Goal: Information Seeking & Learning: Learn about a topic

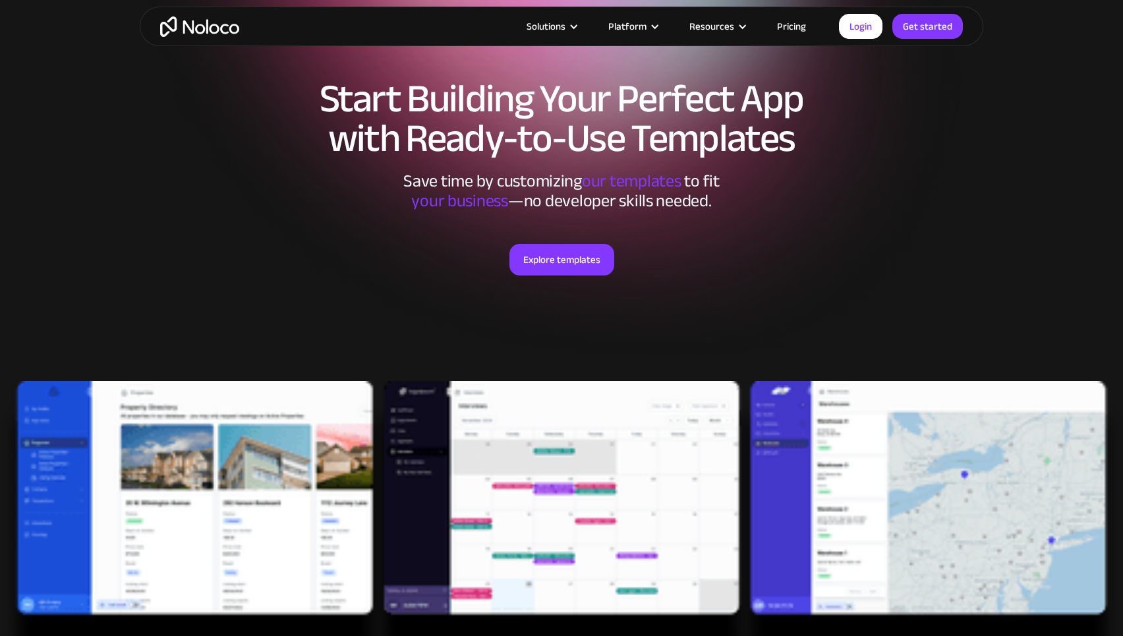
scroll to position [198, 0]
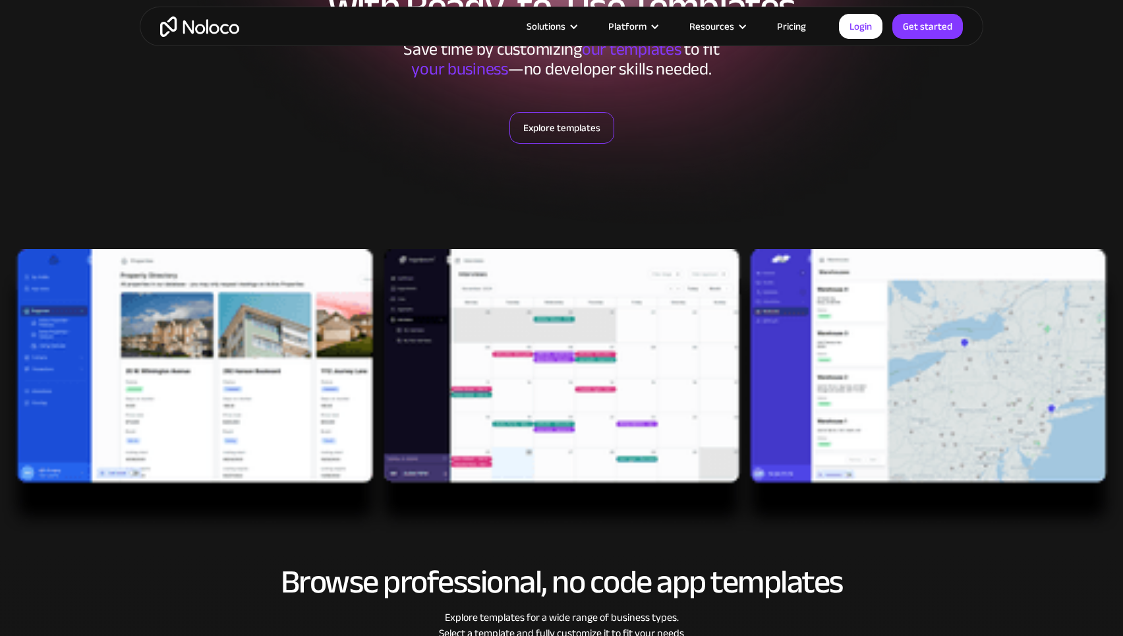
click at [567, 132] on link "Explore templates" at bounding box center [561, 128] width 105 height 32
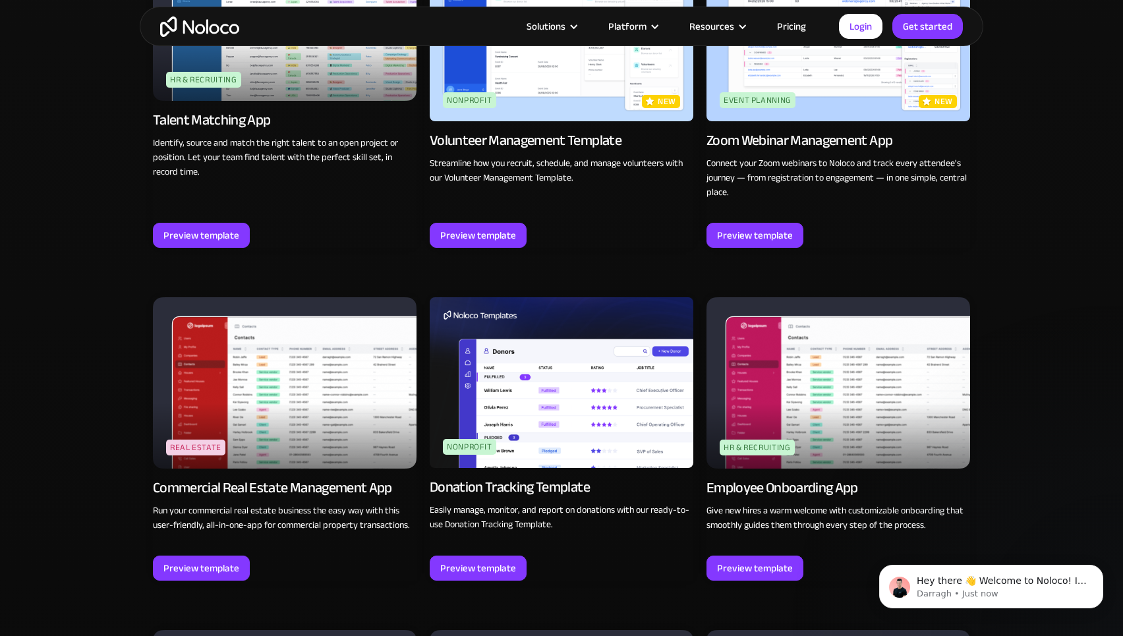
scroll to position [2725, 0]
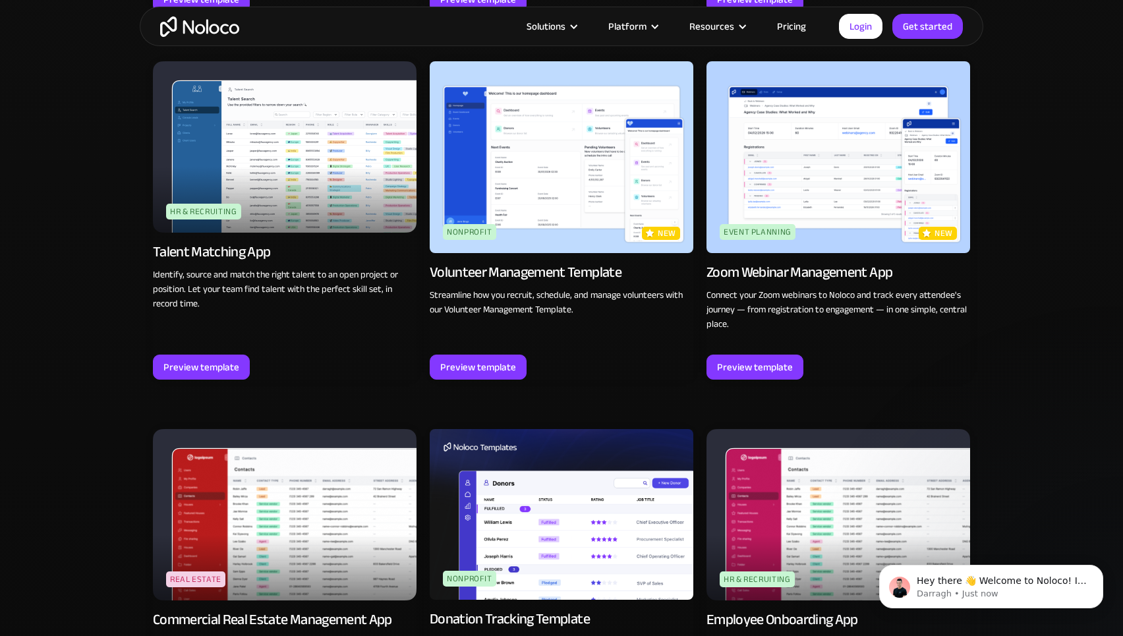
click at [315, 149] on img at bounding box center [285, 146] width 264 height 171
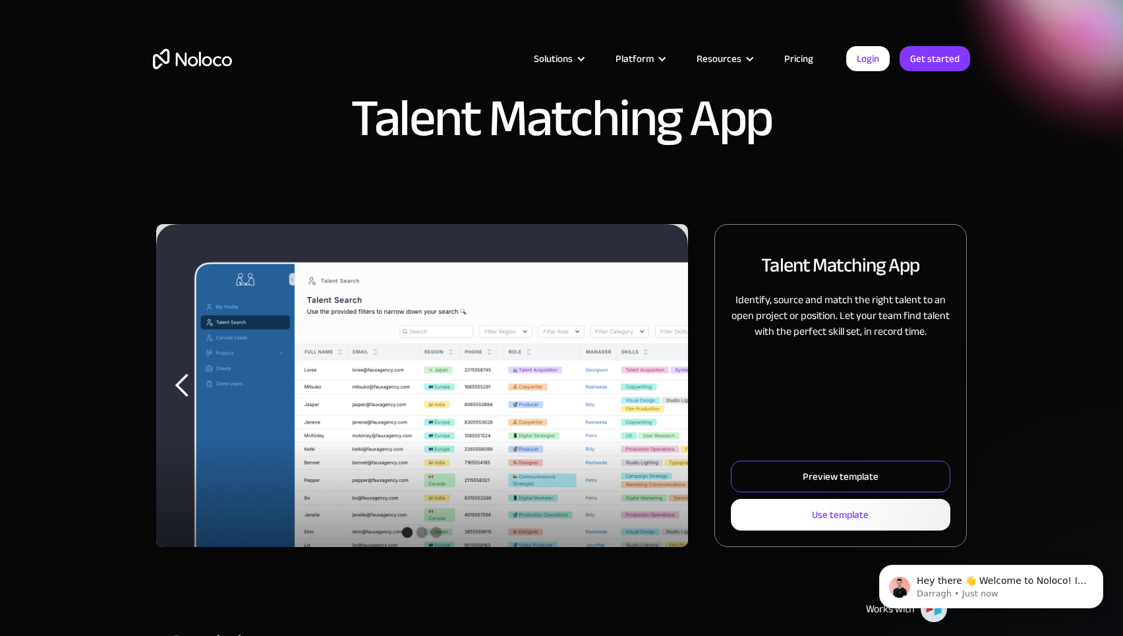
click at [829, 478] on div "Preview template" at bounding box center [840, 476] width 76 height 17
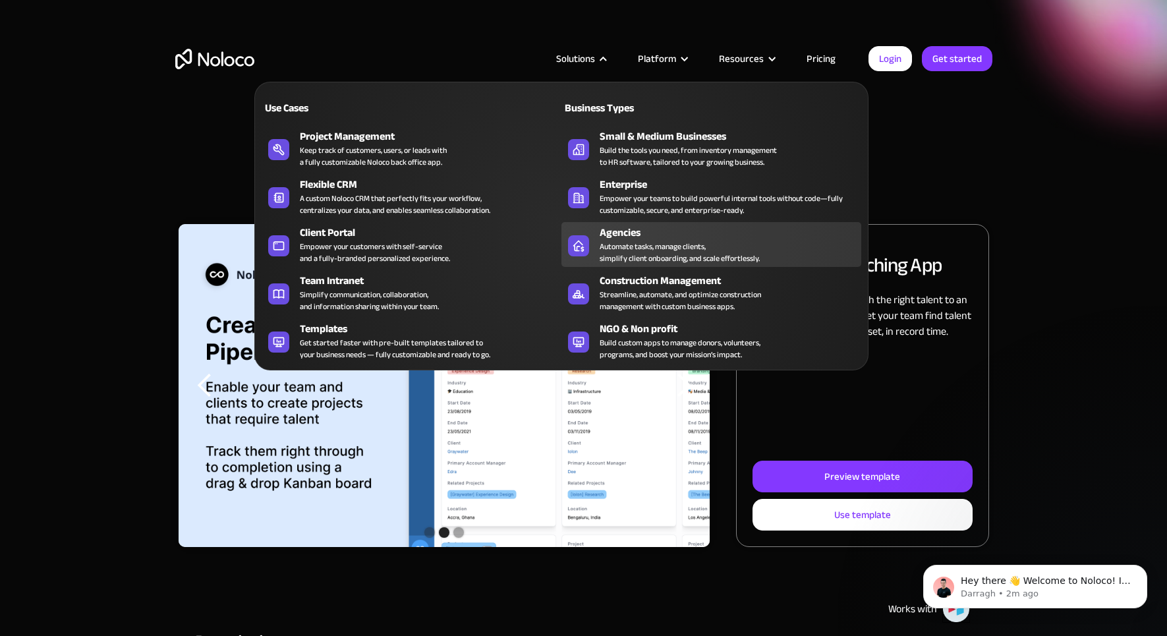
click at [633, 236] on div "Agencies" at bounding box center [733, 233] width 267 height 16
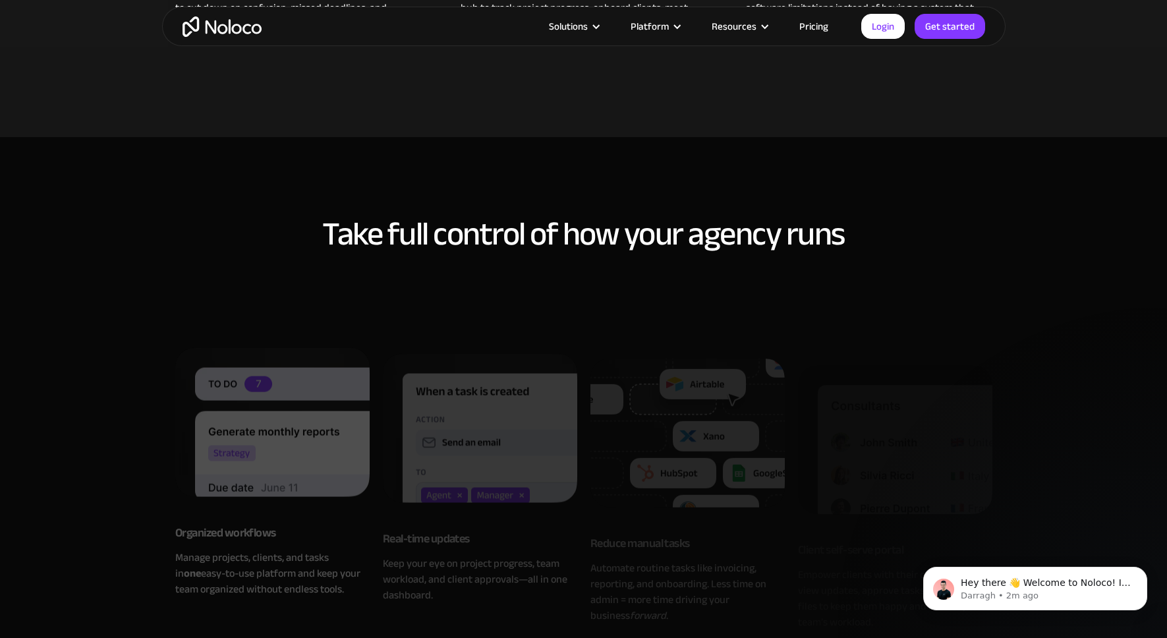
scroll to position [856, 0]
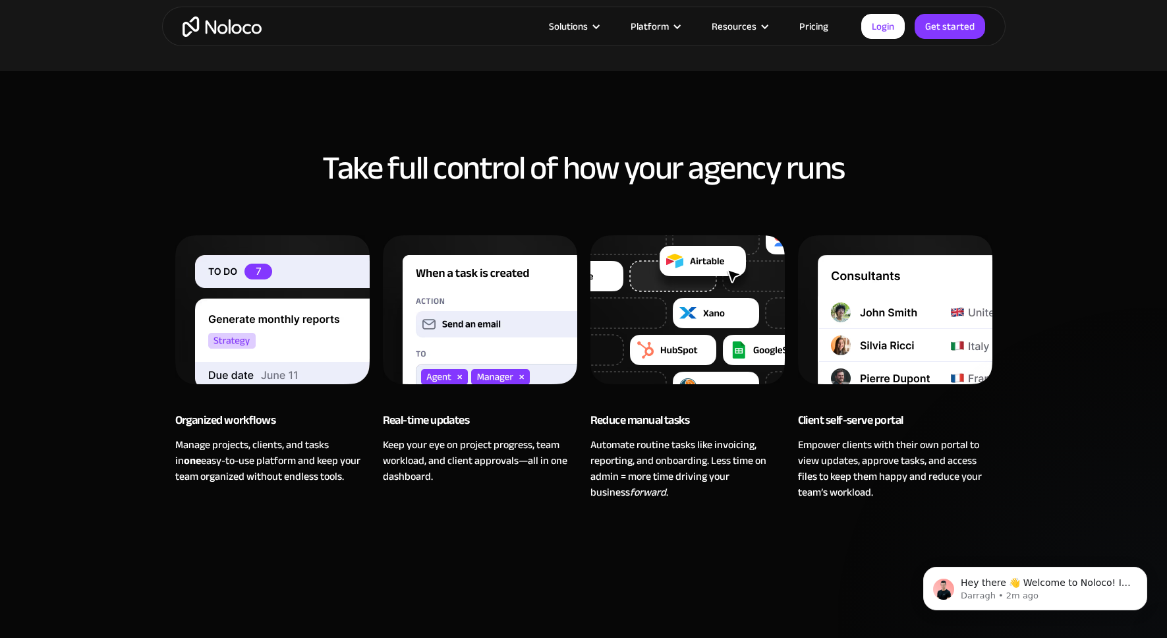
click at [483, 337] on img at bounding box center [480, 322] width 194 height 175
click at [648, 329] on img at bounding box center [687, 322] width 194 height 175
click at [878, 328] on img at bounding box center [895, 322] width 194 height 175
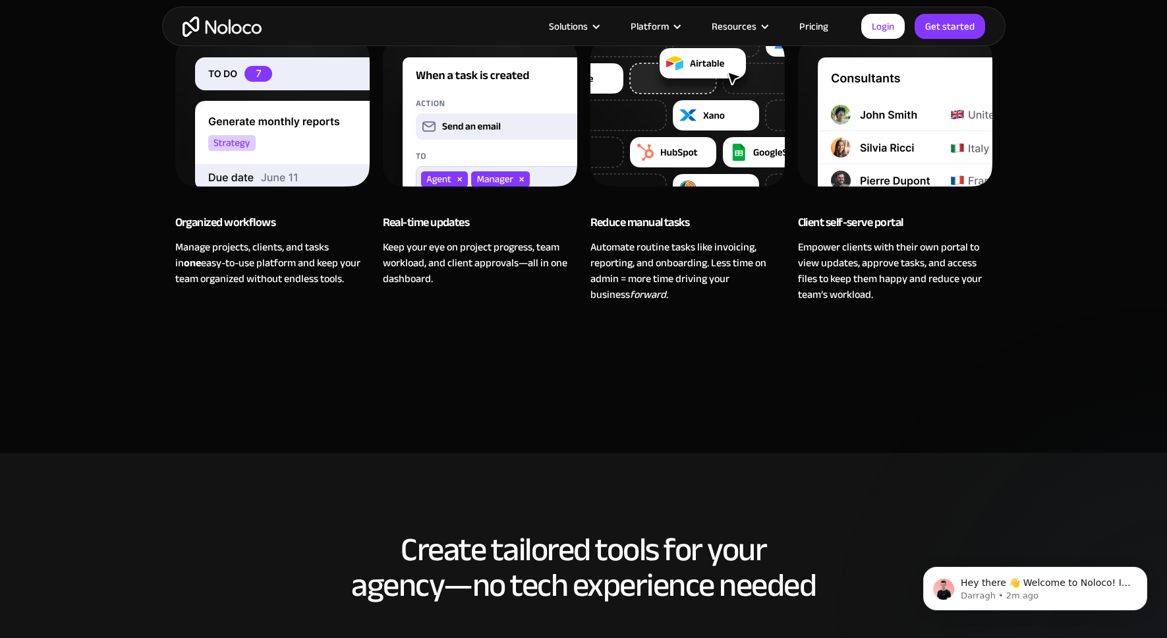
scroll to position [1318, 0]
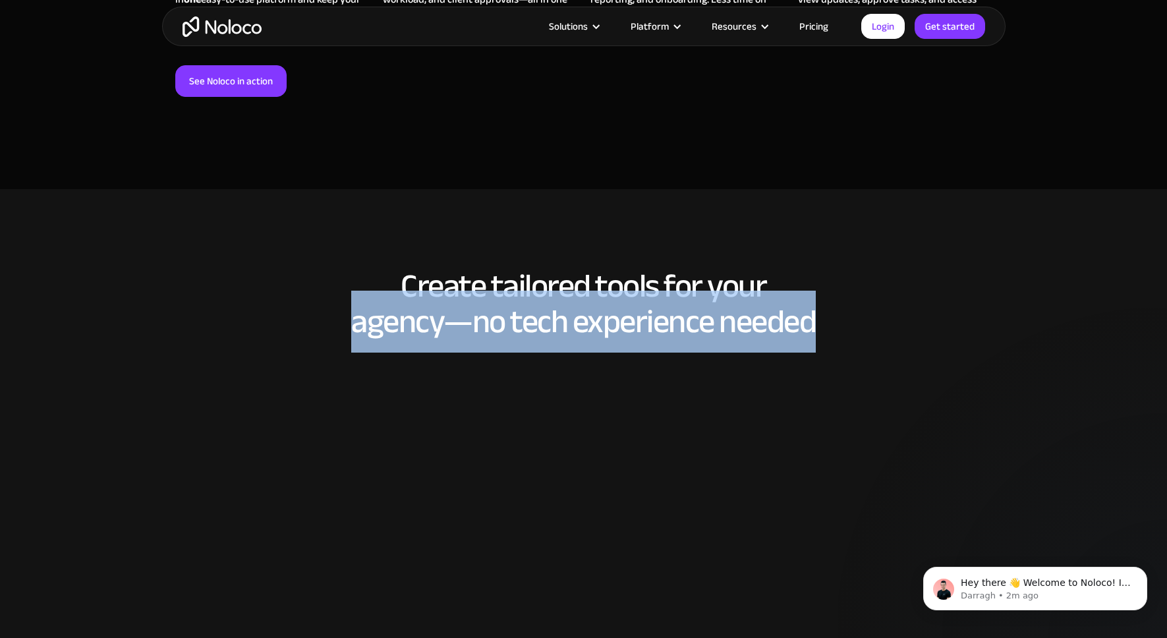
drag, startPoint x: 350, startPoint y: 333, endPoint x: 827, endPoint y: 333, distance: 477.0
click at [827, 333] on h2 "Create tailored tools for your agency—no tech experience needed" at bounding box center [583, 303] width 817 height 71
click at [538, 387] on div "Create tailored tools for your agency—no tech experience needed" at bounding box center [583, 346] width 817 height 157
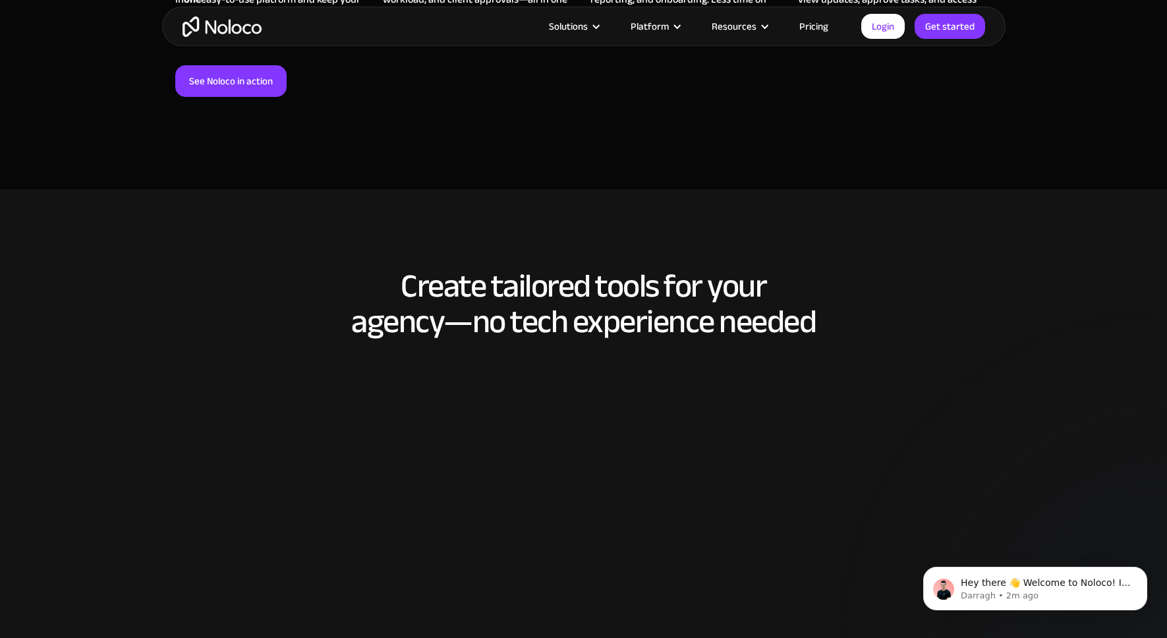
click at [576, 285] on h2 "Create tailored tools for your agency—no tech experience needed" at bounding box center [583, 303] width 817 height 71
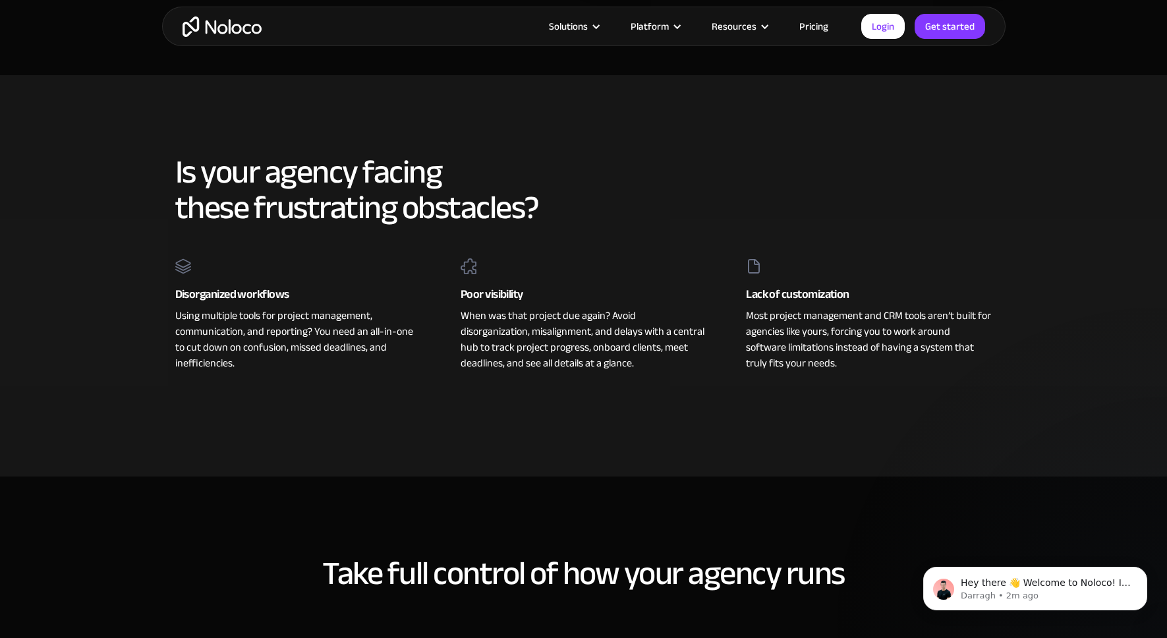
scroll to position [0, 0]
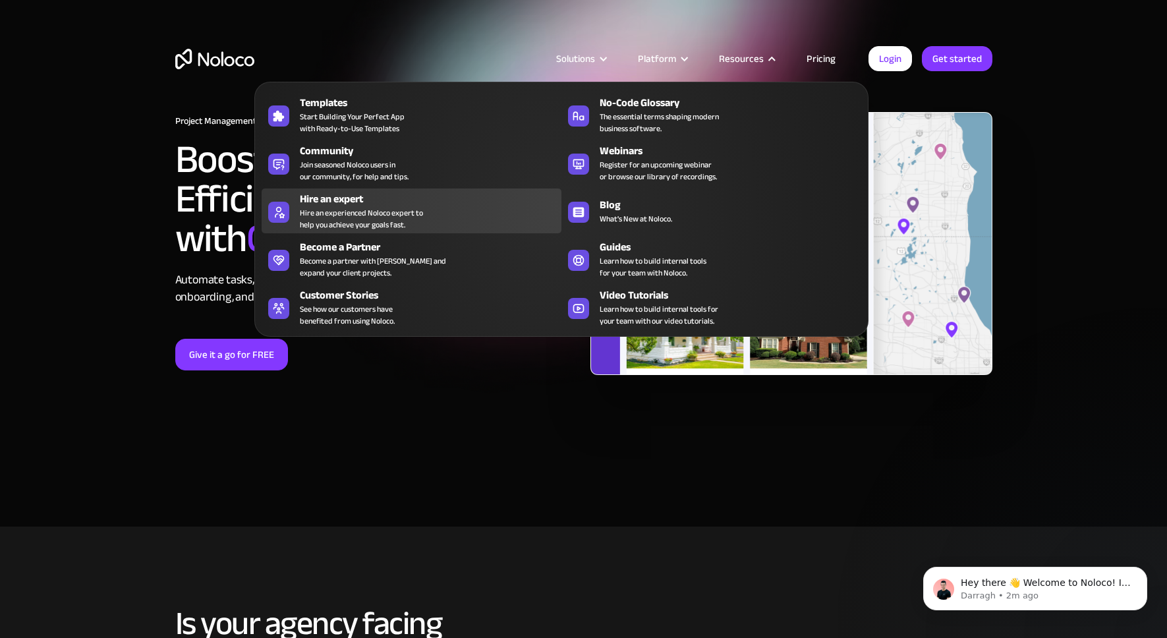
click at [334, 208] on div "Hire an experienced Noloco expert to help you achieve your goals fast." at bounding box center [361, 219] width 123 height 24
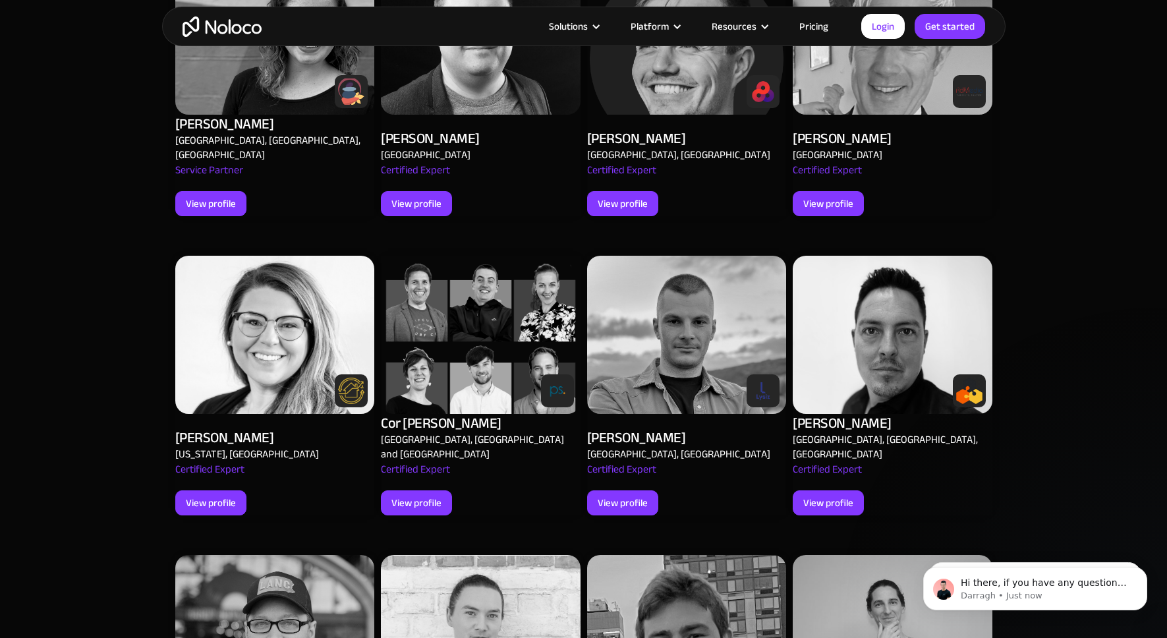
scroll to position [1383, 0]
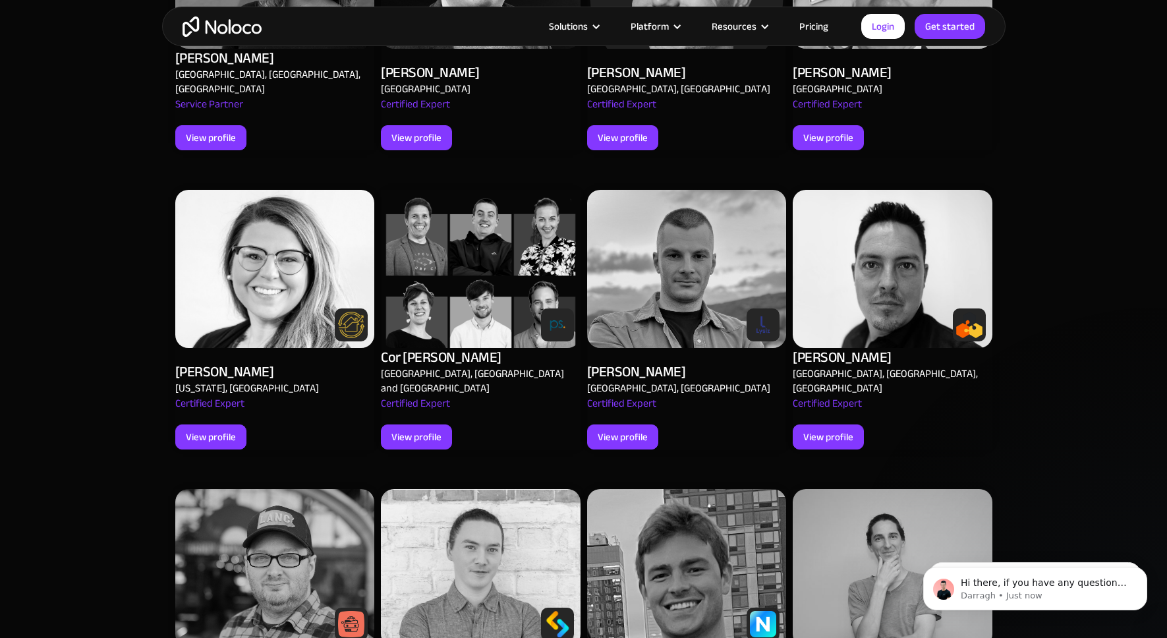
click at [304, 224] on img at bounding box center [275, 269] width 200 height 158
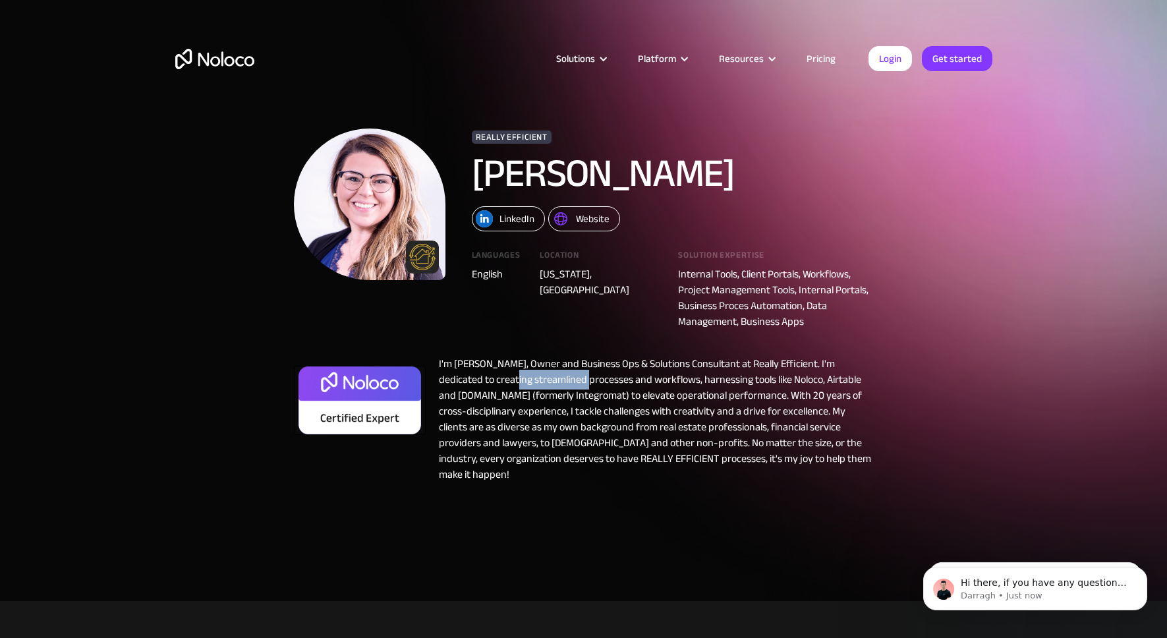
drag, startPoint x: 488, startPoint y: 381, endPoint x: 565, endPoint y: 379, distance: 77.8
click at [565, 379] on div "I'm Brandi, Owner and Business Ops & Solutions Consultant at Really Efficient. …" at bounding box center [650, 419] width 448 height 126
drag, startPoint x: 571, startPoint y: 397, endPoint x: 664, endPoint y: 393, distance: 92.9
click at [664, 393] on div "I'm Brandi, Owner and Business Ops & Solutions Consultant at Really Efficient. …" at bounding box center [650, 419] width 448 height 126
click at [713, 393] on div "I'm Brandi, Owner and Business Ops & Solutions Consultant at Really Efficient. …" at bounding box center [650, 419] width 448 height 126
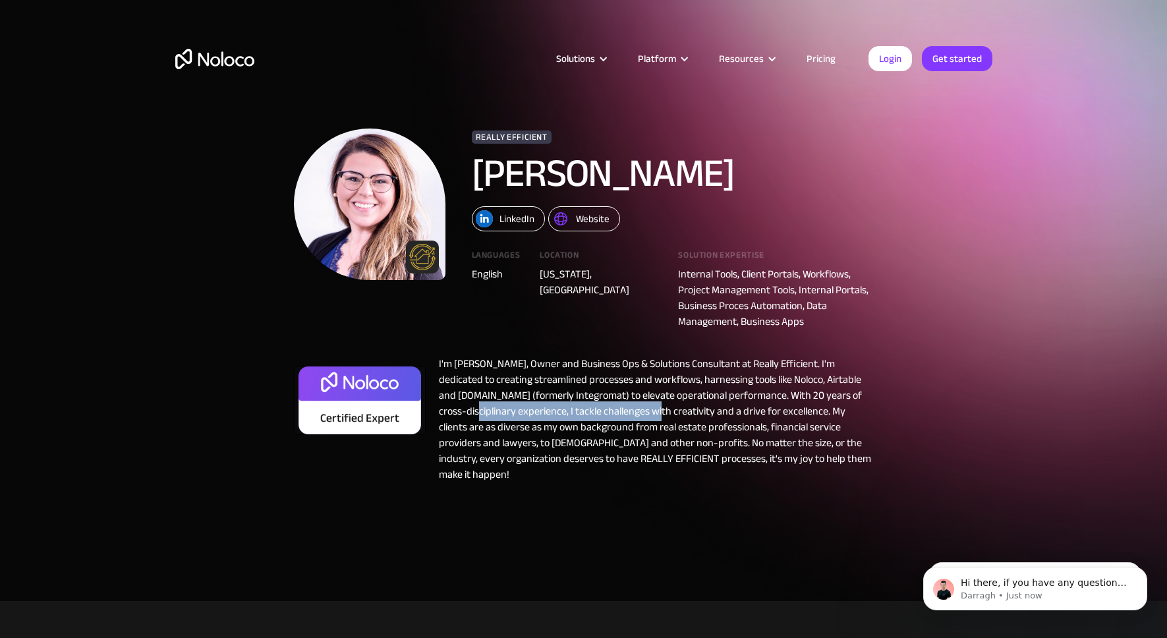
drag, startPoint x: 451, startPoint y: 415, endPoint x: 629, endPoint y: 414, distance: 177.9
click at [629, 414] on div "I'm Brandi, Owner and Business Ops & Solutions Consultant at Really Efficient. …" at bounding box center [650, 419] width 448 height 126
click at [620, 433] on div "I'm Brandi, Owner and Business Ops & Solutions Consultant at Really Efficient. …" at bounding box center [650, 419] width 448 height 126
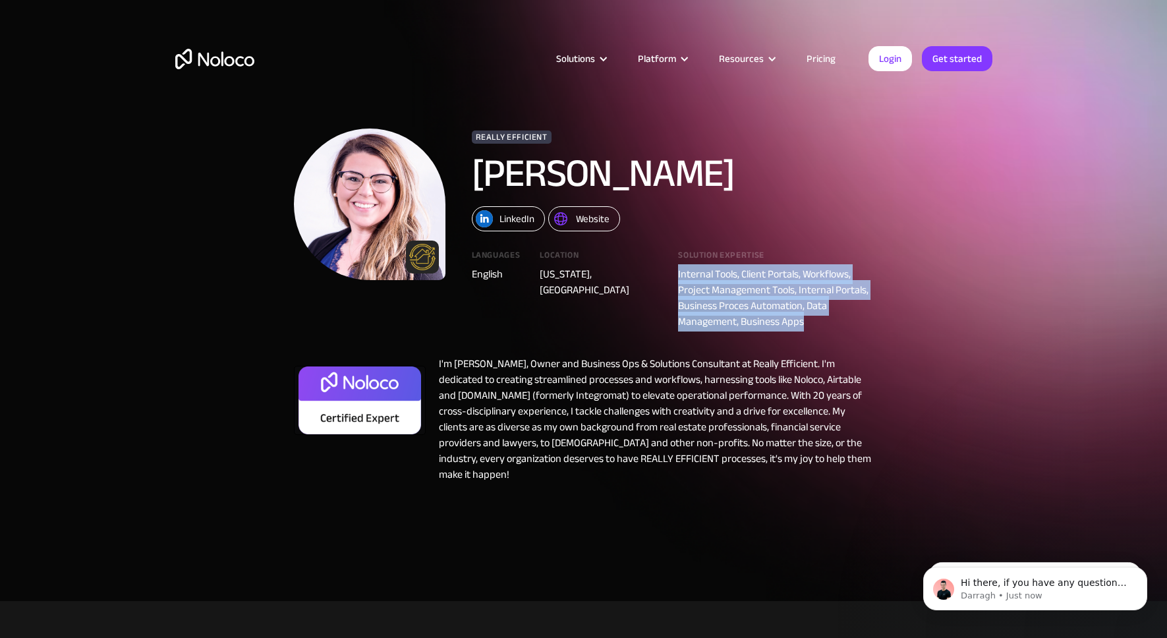
drag, startPoint x: 679, startPoint y: 277, endPoint x: 822, endPoint y: 320, distance: 149.7
click at [822, 320] on div "Internal Tools, Client Portals, Workflows, Project Management Tools, Internal P…" at bounding box center [775, 297] width 195 height 63
drag, startPoint x: 830, startPoint y: 329, endPoint x: 480, endPoint y: 265, distance: 356.3
click at [829, 330] on div "Really Efficient Brandi Bullock LinkedIn Website Languages English Location Nor…" at bounding box center [584, 305] width 580 height 354
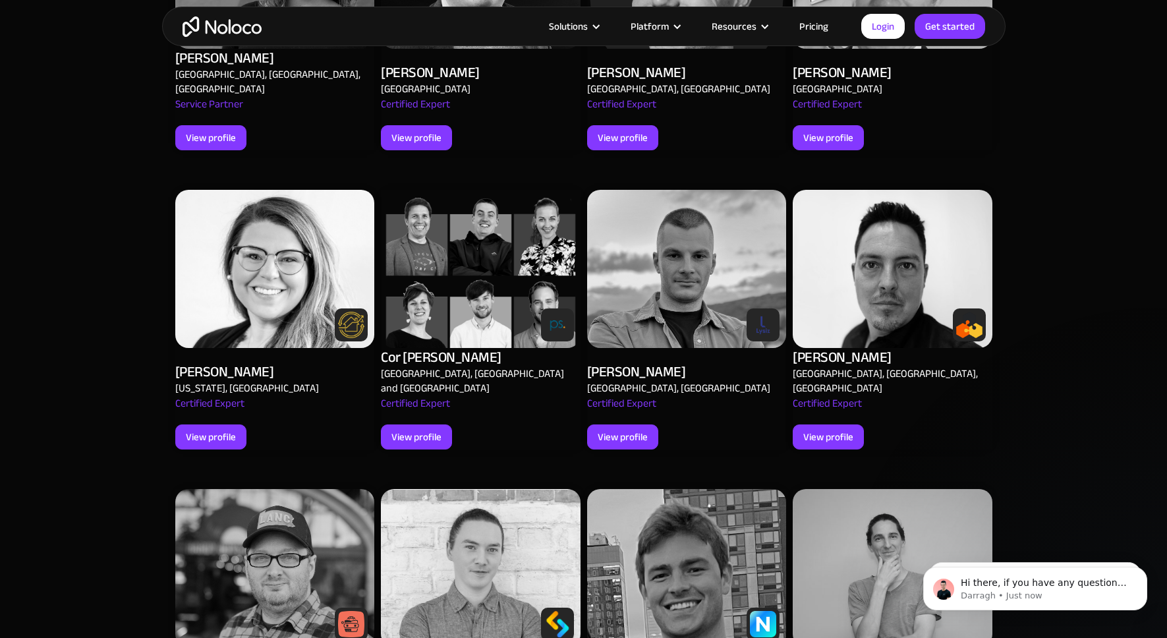
scroll to position [1581, 0]
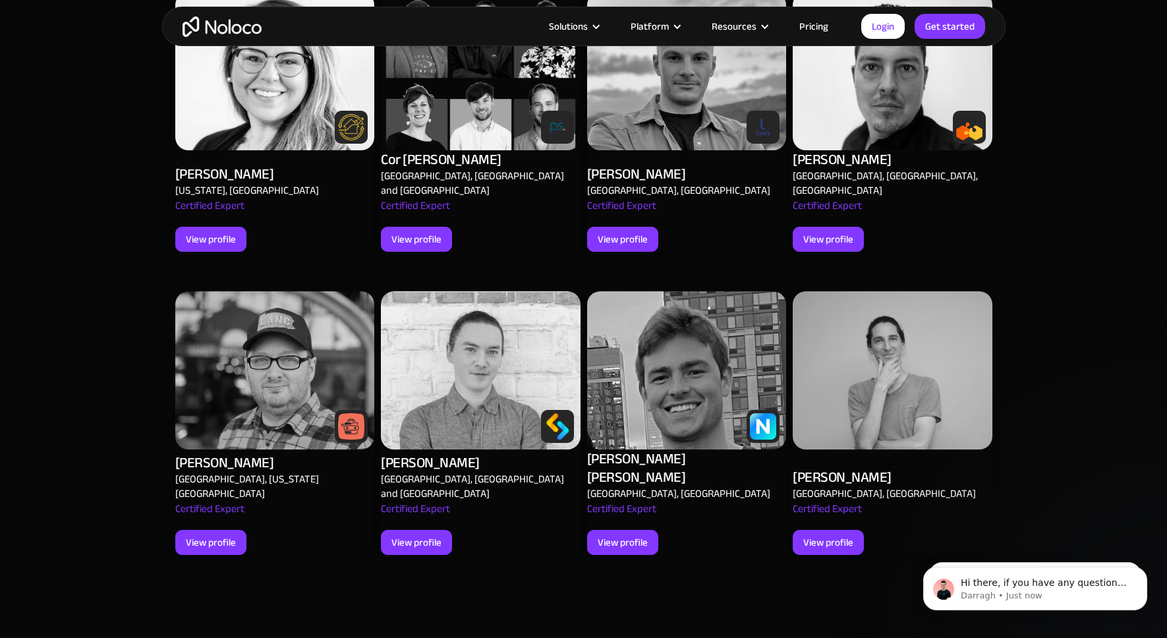
click at [677, 313] on img at bounding box center [687, 370] width 200 height 158
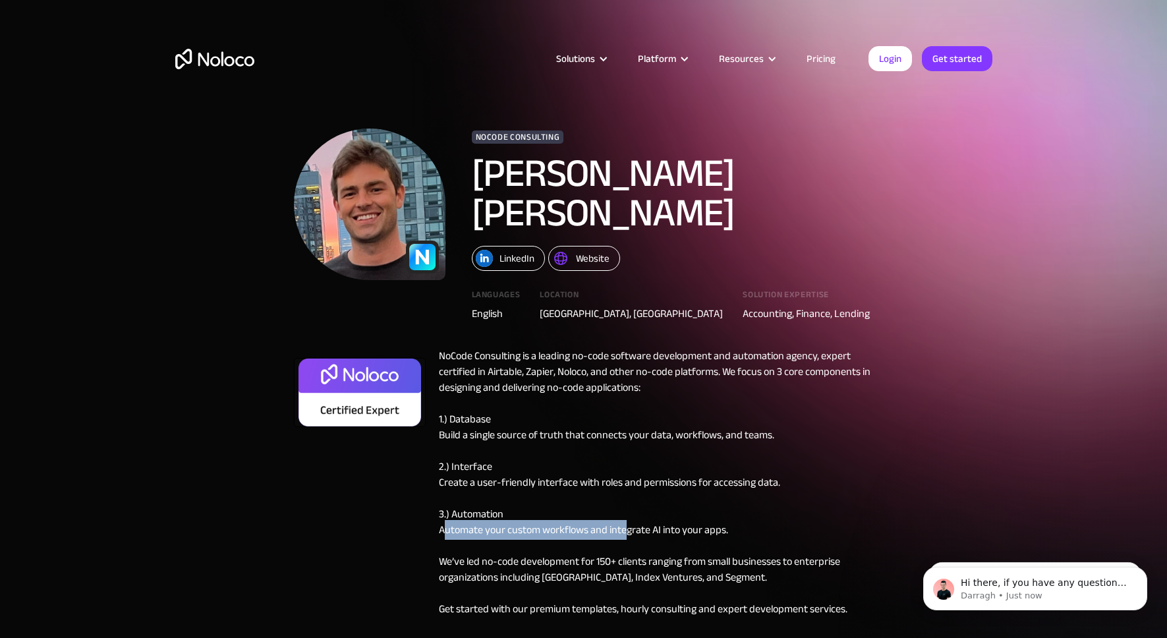
drag, startPoint x: 443, startPoint y: 495, endPoint x: 625, endPoint y: 492, distance: 181.8
click at [625, 492] on div "NoCode Consulting is a leading no-code software development and automation agen…" at bounding box center [650, 482] width 448 height 269
click at [663, 491] on div "NoCode Consulting is a leading no-code software development and automation agen…" at bounding box center [650, 482] width 448 height 269
drag, startPoint x: 497, startPoint y: 130, endPoint x: 569, endPoint y: 130, distance: 71.8
click at [569, 130] on div "NoCode Consulting Connor Gustafson LinkedIn Website Languages English Location …" at bounding box center [671, 224] width 399 height 193
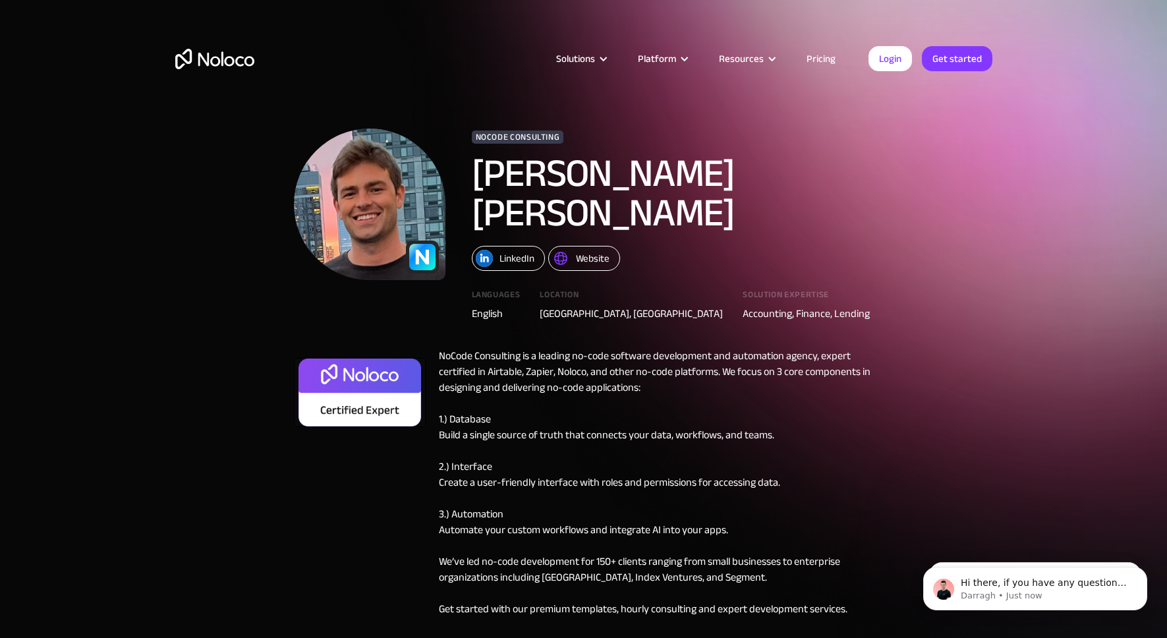
click at [638, 153] on h1 "[PERSON_NAME] [PERSON_NAME]" at bounding box center [653, 192] width 362 height 79
drag, startPoint x: 788, startPoint y: 275, endPoint x: 827, endPoint y: 275, distance: 38.9
click at [827, 275] on div "NoCode Consulting Connor Gustafson LinkedIn Website Languages English Location …" at bounding box center [584, 224] width 580 height 193
drag, startPoint x: 829, startPoint y: 277, endPoint x: 720, endPoint y: 291, distance: 109.7
click at [829, 277] on div "NoCode Consulting Connor Gustafson LinkedIn Website Languages English Location …" at bounding box center [584, 224] width 580 height 193
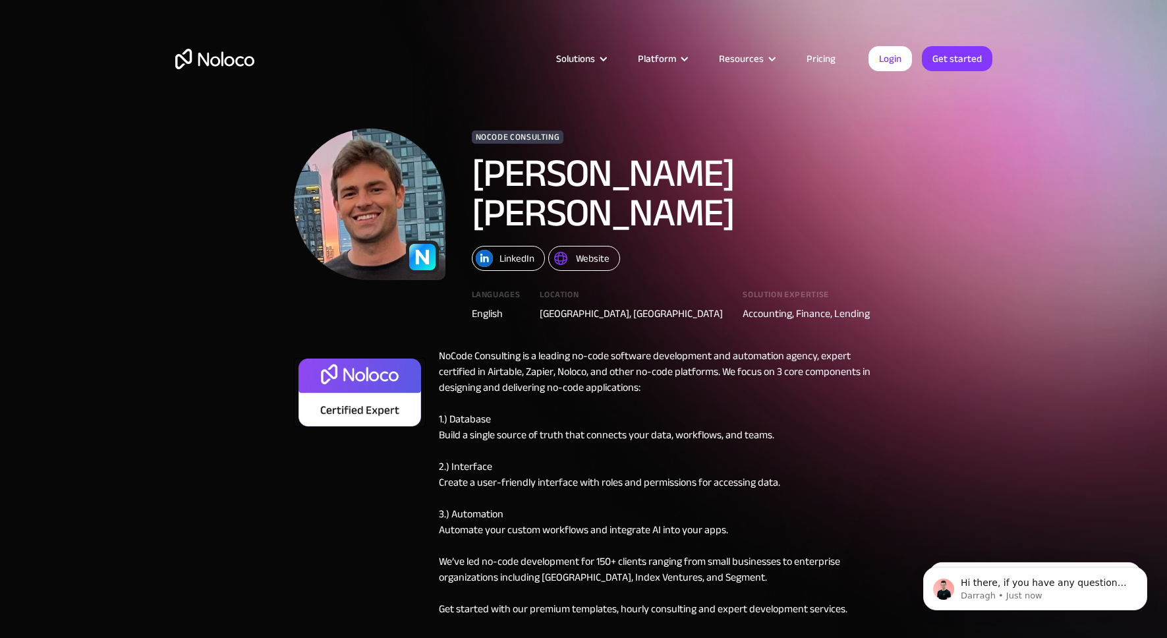
click at [660, 298] on div "NoCode Consulting Connor Gustafson LinkedIn Website Languages English Location …" at bounding box center [584, 372] width 580 height 488
drag, startPoint x: 441, startPoint y: 349, endPoint x: 647, endPoint y: 349, distance: 206.2
click at [647, 349] on div "NoCode Consulting is a leading no-code software development and automation agen…" at bounding box center [650, 482] width 448 height 269
drag, startPoint x: 638, startPoint y: 377, endPoint x: 601, endPoint y: 391, distance: 40.3
click at [638, 377] on div "NoCode Consulting is a leading no-code software development and automation agen…" at bounding box center [650, 482] width 448 height 269
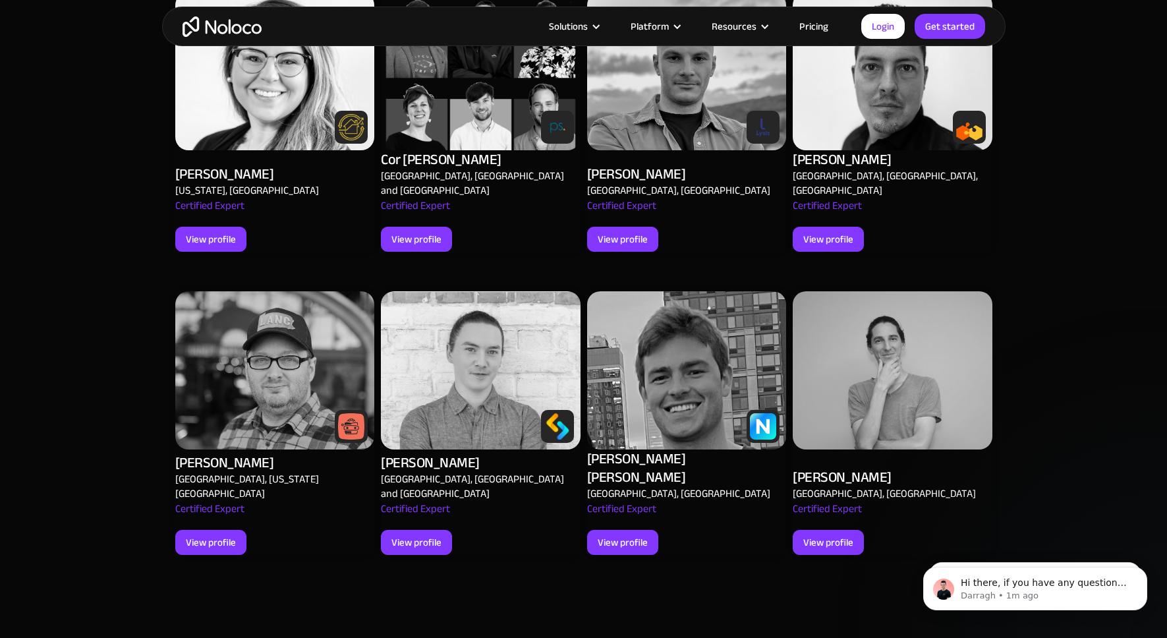
click at [477, 305] on img at bounding box center [481, 370] width 200 height 158
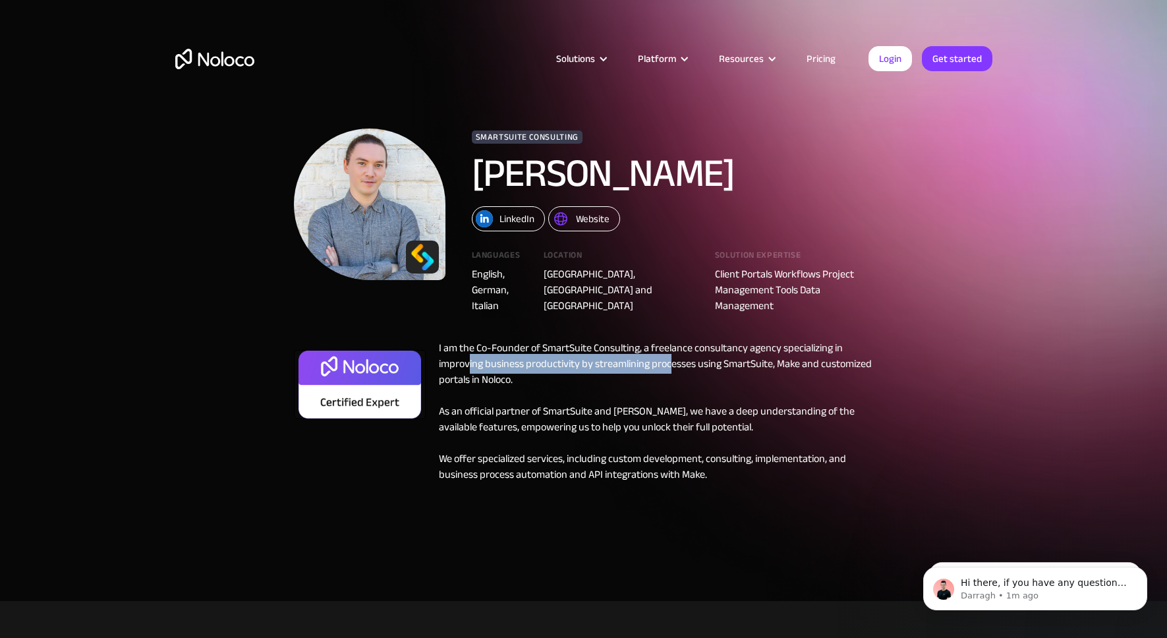
drag, startPoint x: 468, startPoint y: 364, endPoint x: 667, endPoint y: 362, distance: 199.6
click at [667, 362] on div "I am the Co-Founder of SmartSuite Consulting, a freelance consultancy agency sp…" at bounding box center [650, 411] width 448 height 142
click at [683, 361] on div "I am the Co-Founder of SmartSuite Consulting, a freelance consultancy agency sp…" at bounding box center [650, 411] width 448 height 142
drag, startPoint x: 443, startPoint y: 383, endPoint x: 516, endPoint y: 384, distance: 73.8
click at [516, 384] on div "I am the Co-Founder of SmartSuite Consulting, a freelance consultancy agency sp…" at bounding box center [650, 411] width 448 height 142
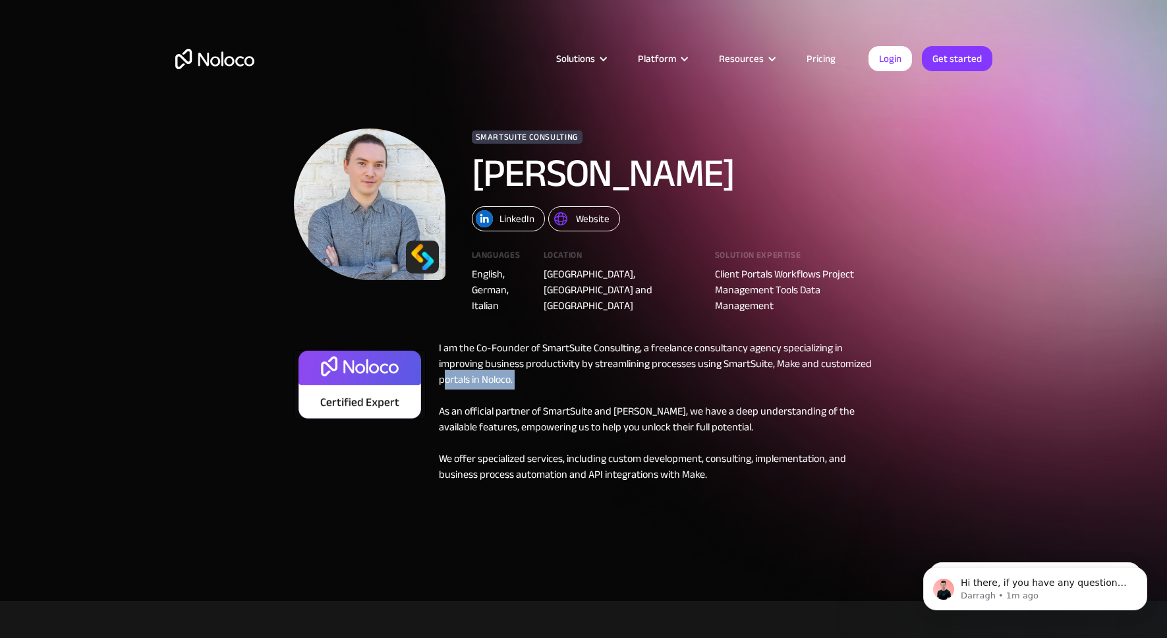
click at [535, 384] on div "I am the Co-Founder of SmartSuite Consulting, a freelance consultancy agency sp…" at bounding box center [650, 411] width 448 height 142
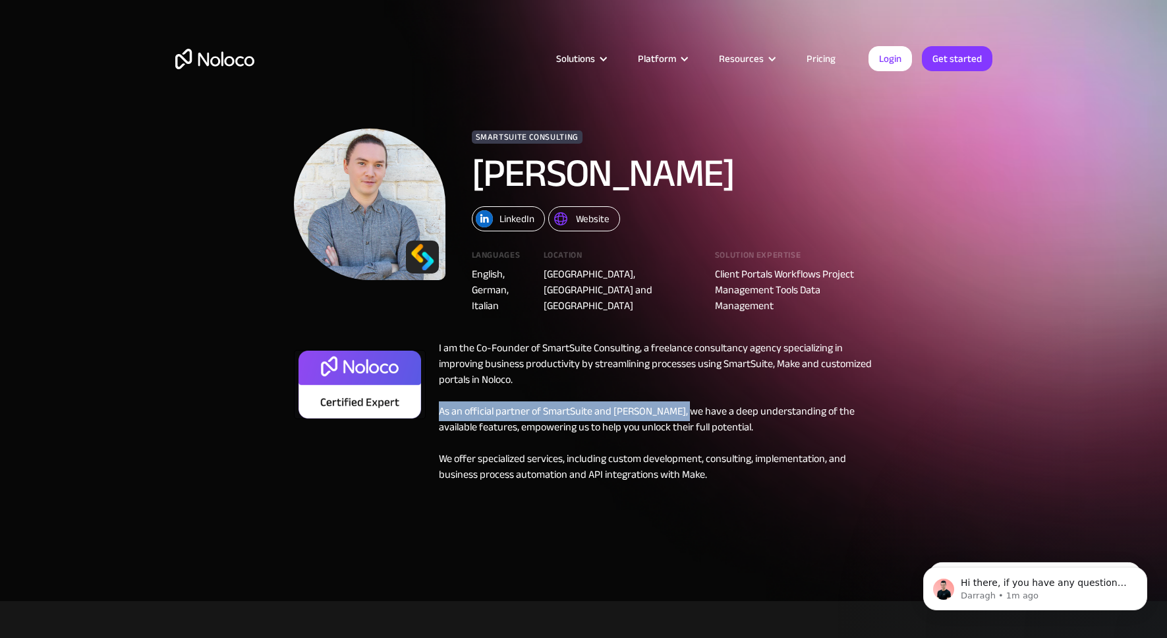
drag, startPoint x: 441, startPoint y: 412, endPoint x: 682, endPoint y: 409, distance: 241.1
click at [682, 409] on div "I am the Co-Founder of SmartSuite Consulting, a freelance consultancy agency sp…" at bounding box center [650, 411] width 448 height 142
click at [704, 410] on div "I am the Co-Founder of SmartSuite Consulting, a freelance consultancy agency sp…" at bounding box center [650, 411] width 448 height 142
click at [600, 219] on div "Website" at bounding box center [593, 218] width 34 height 17
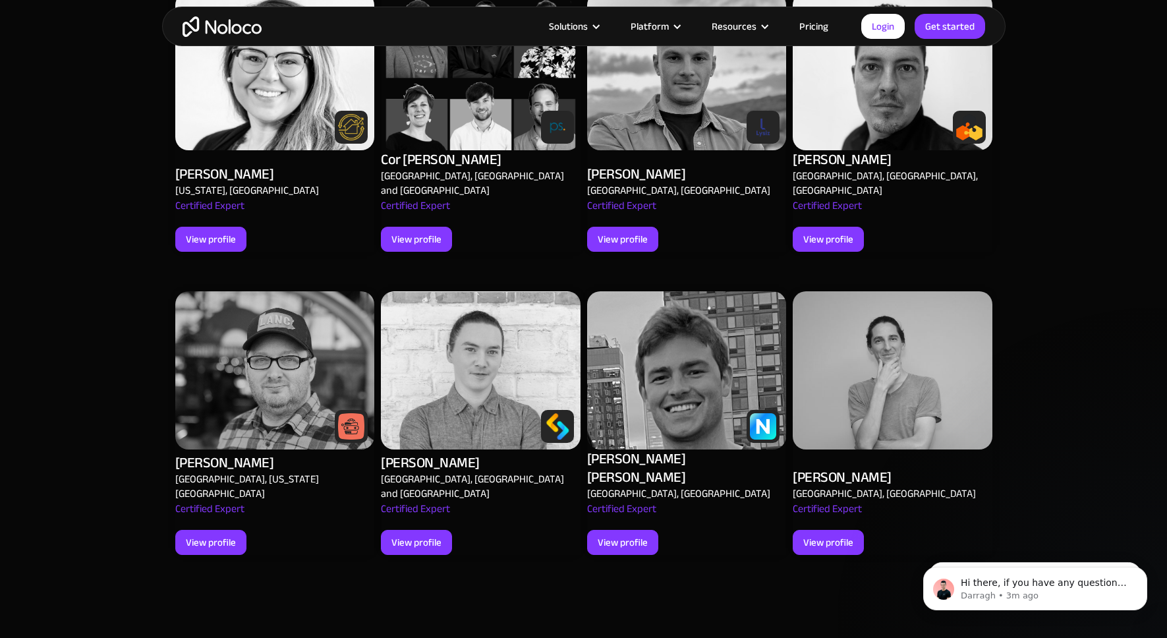
click at [256, 308] on img at bounding box center [275, 370] width 200 height 158
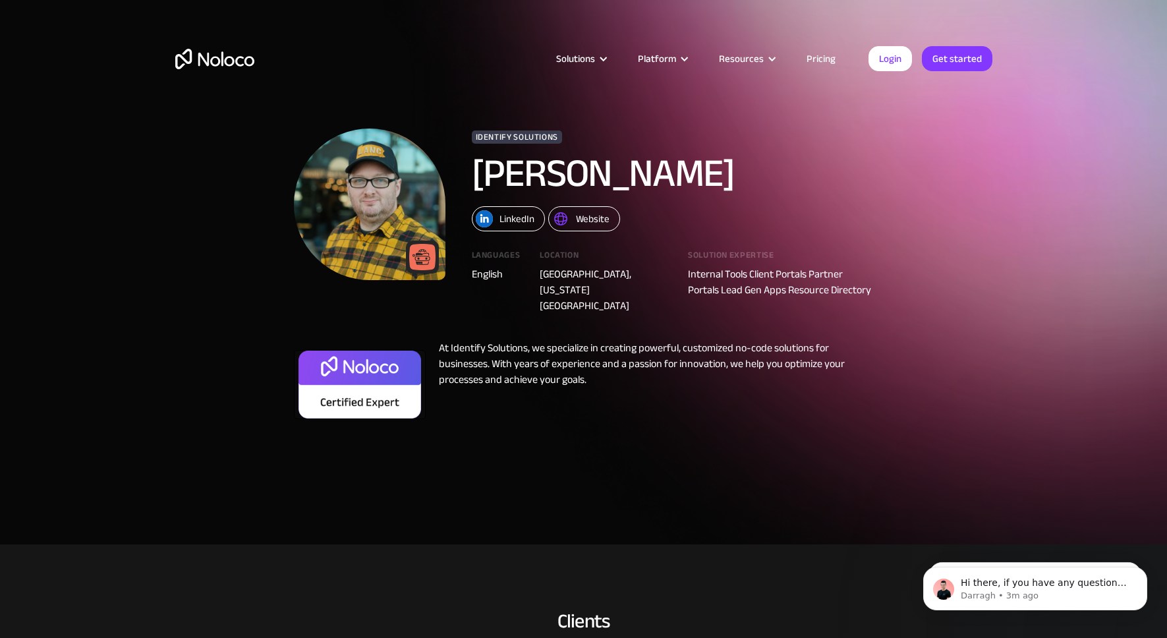
click at [603, 223] on div "Website" at bounding box center [593, 218] width 34 height 17
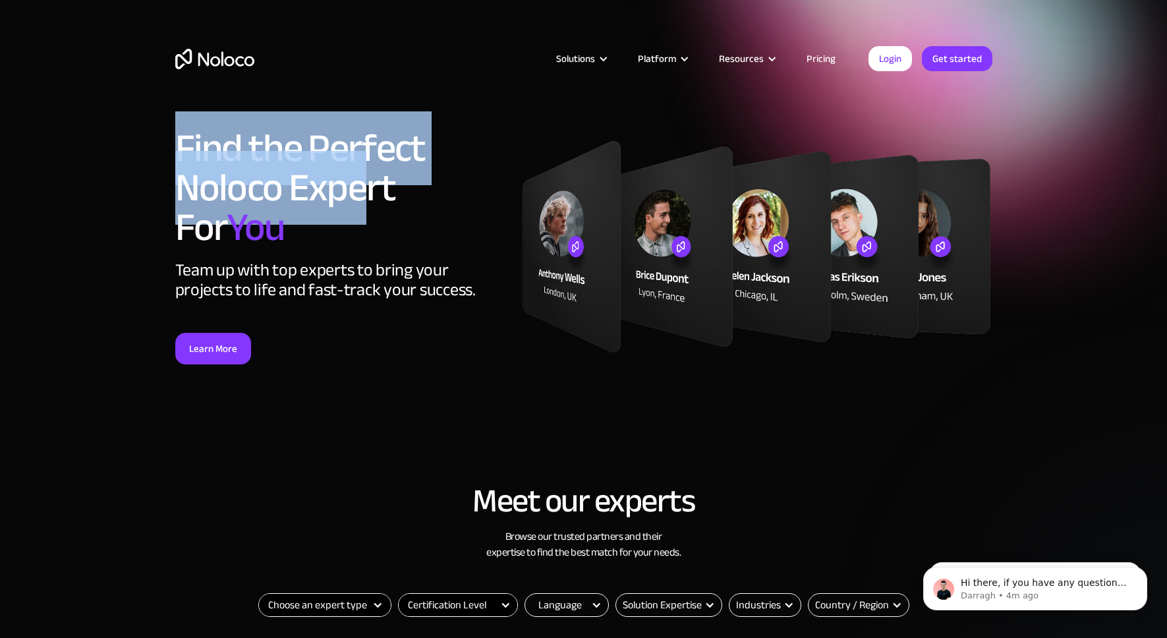
drag, startPoint x: 177, startPoint y: 142, endPoint x: 364, endPoint y: 206, distance: 197.9
click at [364, 206] on h1 "Find the Perfect Noloco Expert For You" at bounding box center [341, 187] width 333 height 119
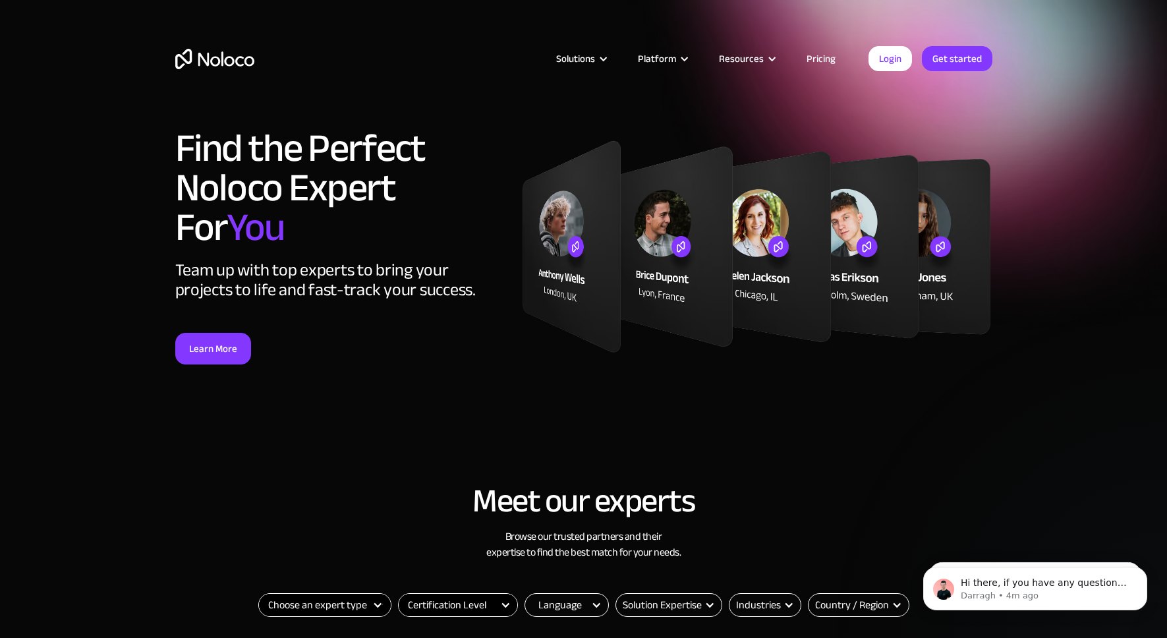
click at [374, 240] on h1 "Find the Perfect Noloco Expert For You" at bounding box center [341, 187] width 333 height 119
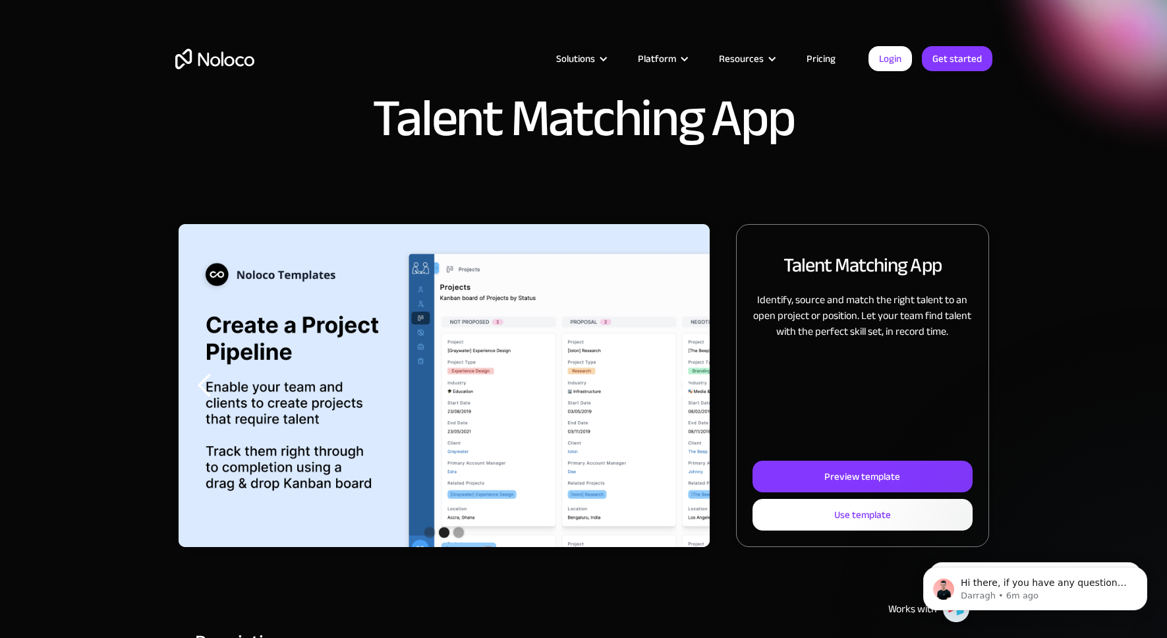
click at [186, 52] on img "home" at bounding box center [214, 59] width 79 height 20
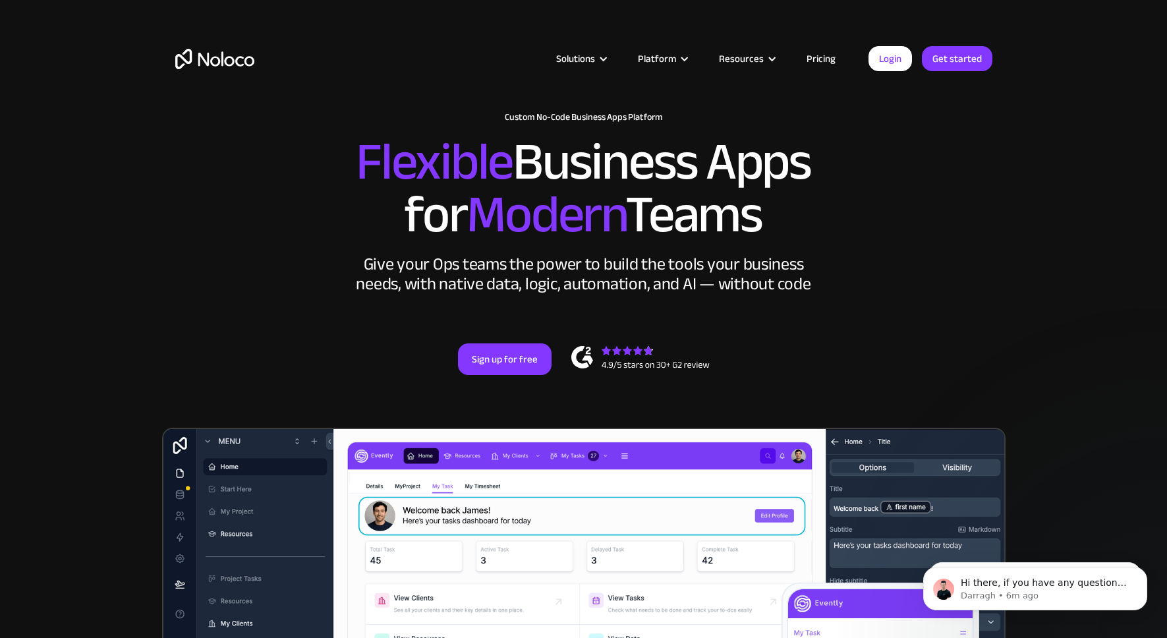
click at [460, 51] on article "Solutions Use Cases Business Types Project Management Keep track of customers, …" at bounding box center [561, 58] width 614 height 17
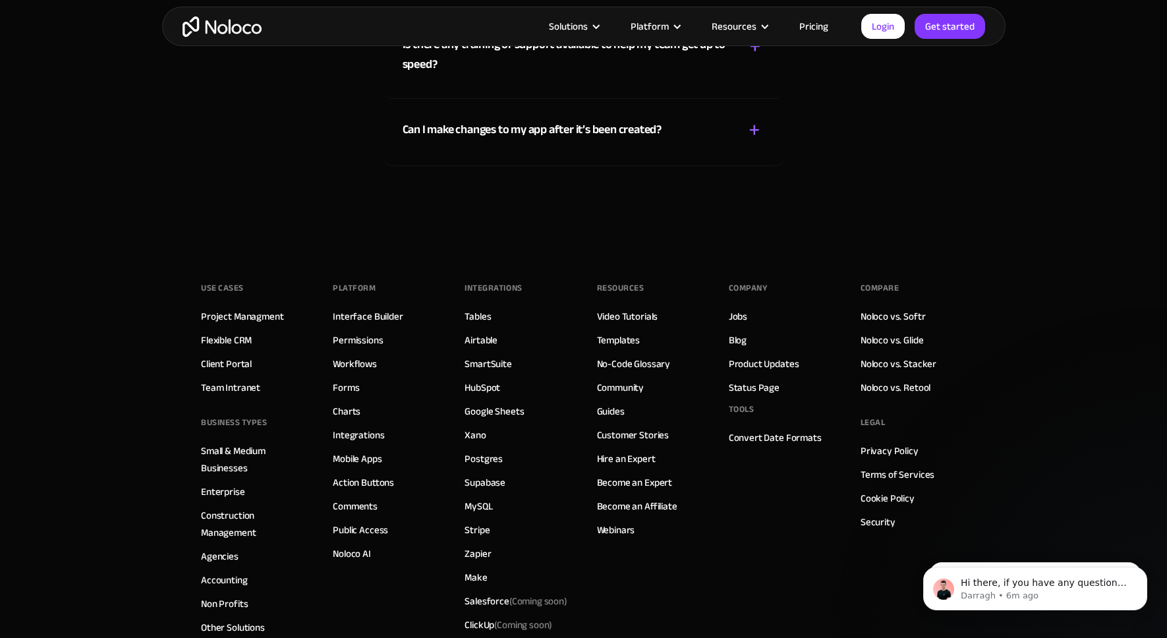
scroll to position [7355, 0]
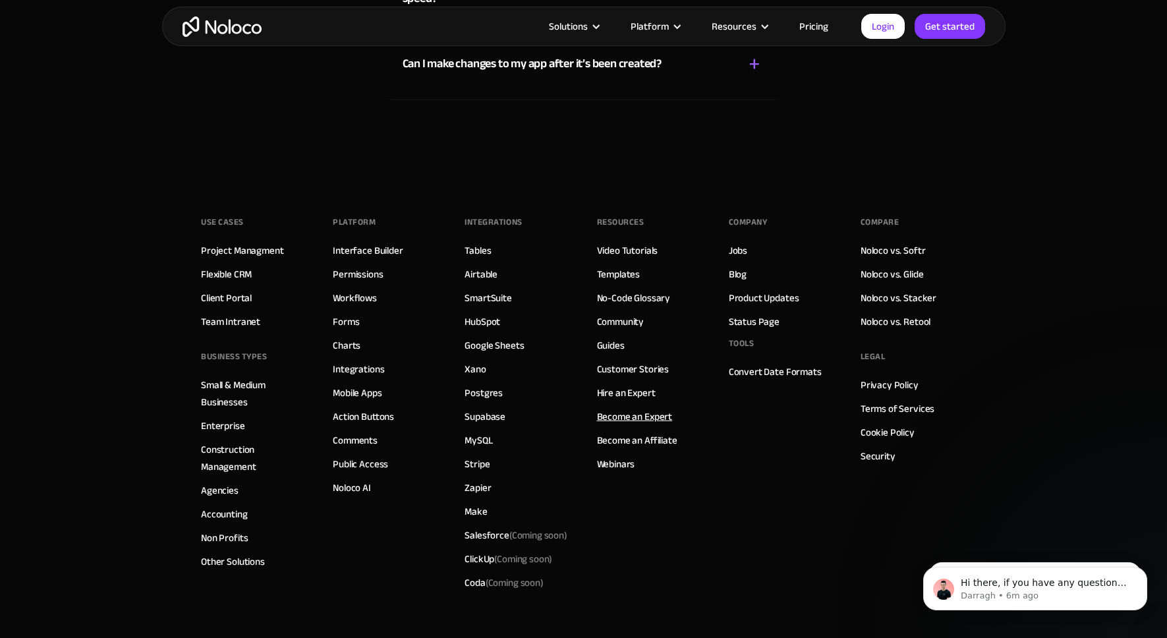
click at [641, 420] on link "Become an Expert" at bounding box center [635, 416] width 76 height 17
